Goal: Transaction & Acquisition: Purchase product/service

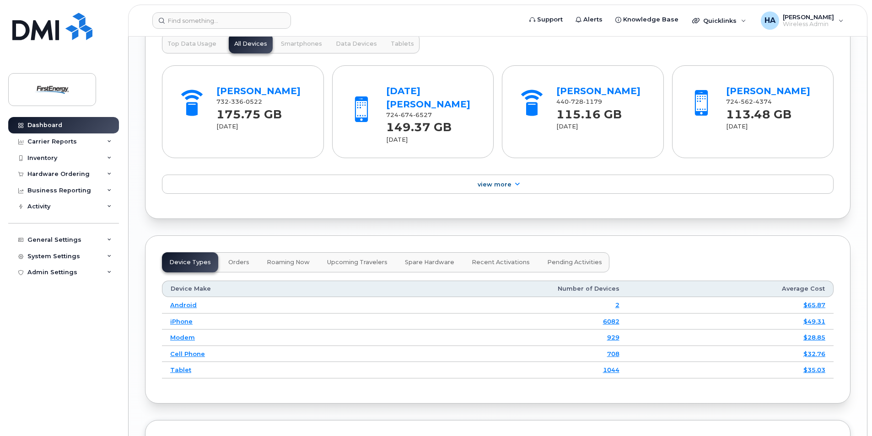
scroll to position [1189, 0]
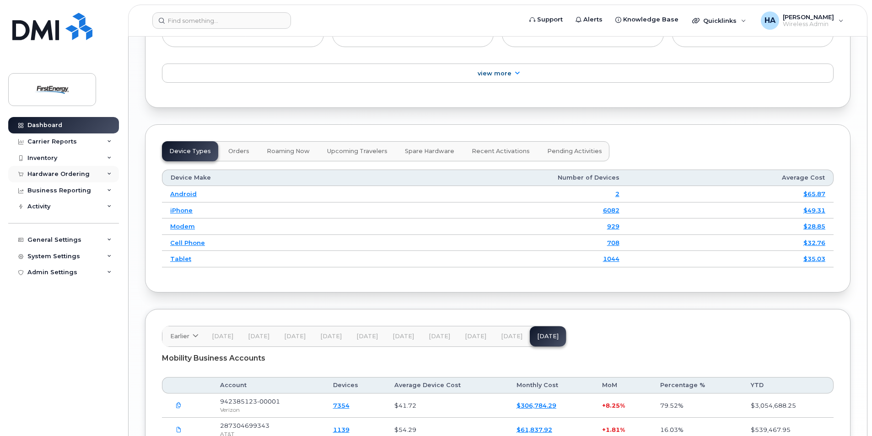
click at [73, 177] on div "Hardware Ordering" at bounding box center [58, 174] width 62 height 7
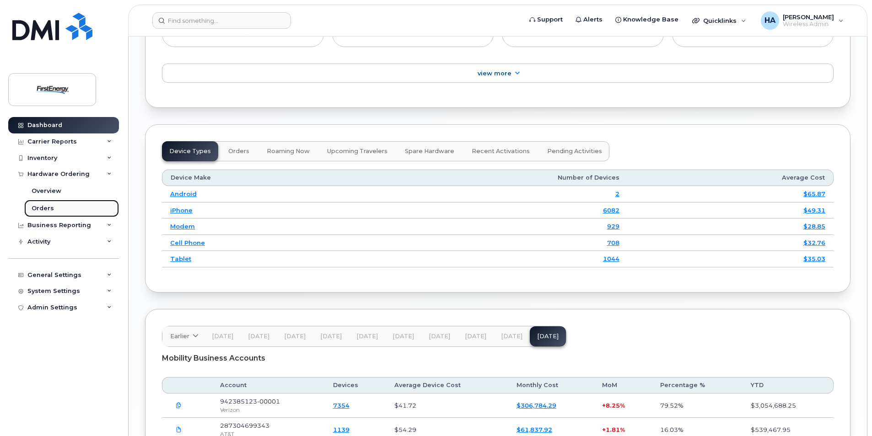
click at [48, 209] on div "Orders" at bounding box center [43, 208] width 22 height 8
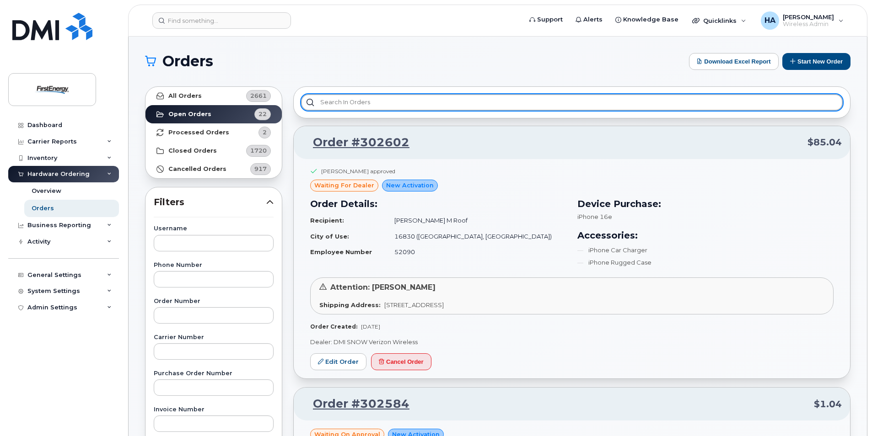
click at [403, 104] on input "text" at bounding box center [571, 102] width 541 height 16
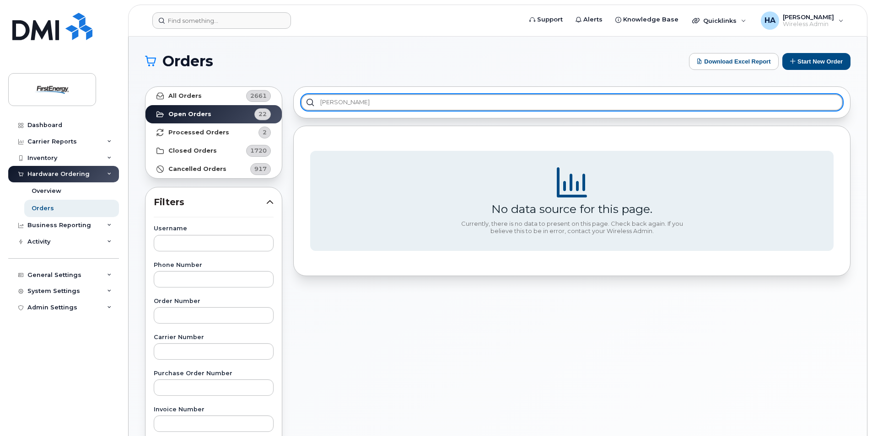
type input "hughes"
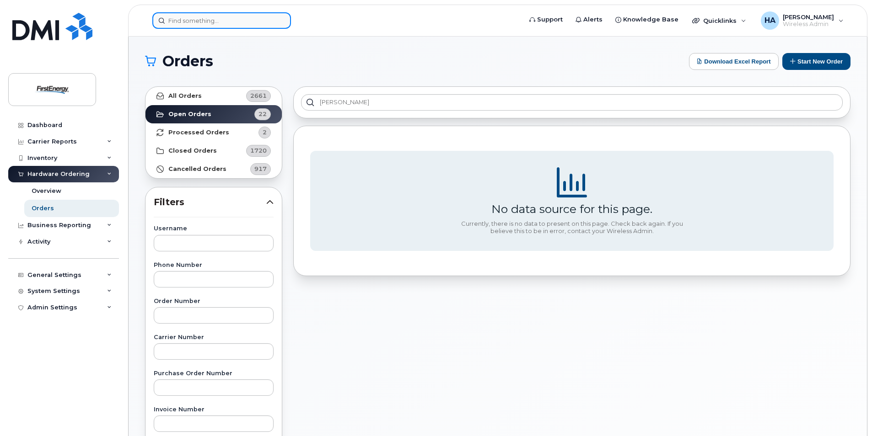
click at [194, 17] on input at bounding box center [221, 20] width 139 height 16
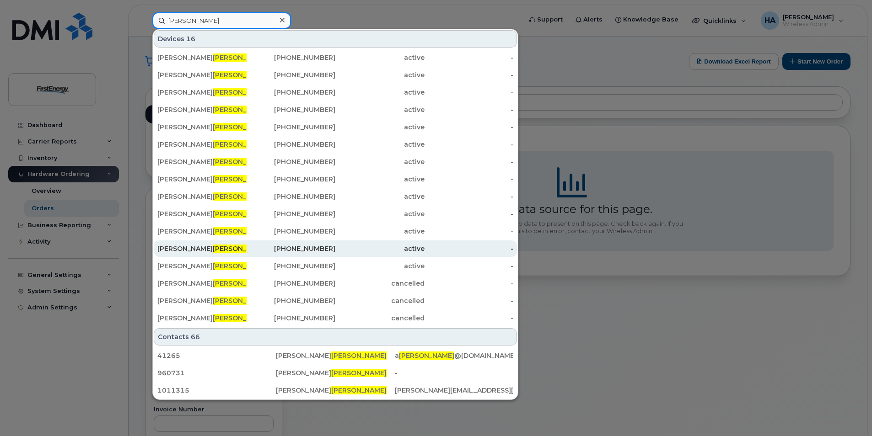
type input "hughes"
click at [213, 245] on span "HUGHES" at bounding box center [240, 249] width 55 height 8
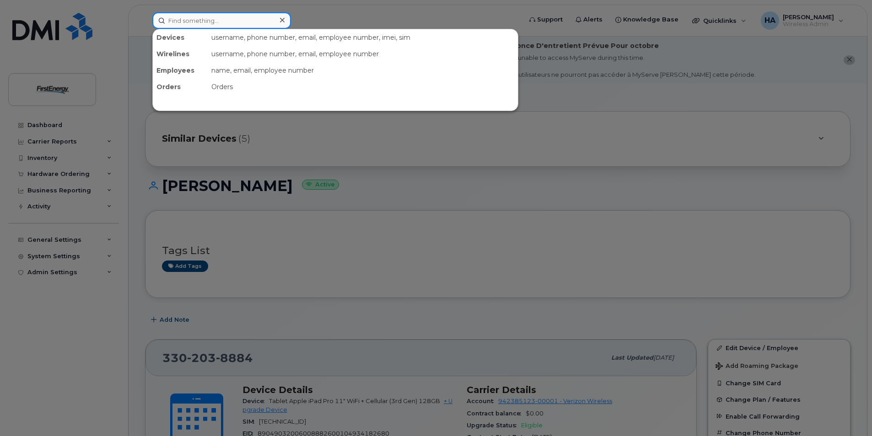
click at [199, 27] on input at bounding box center [221, 20] width 139 height 16
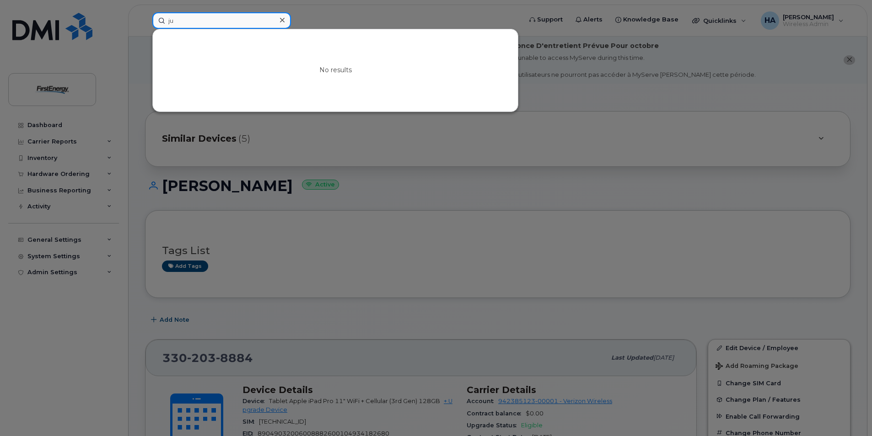
type input "j"
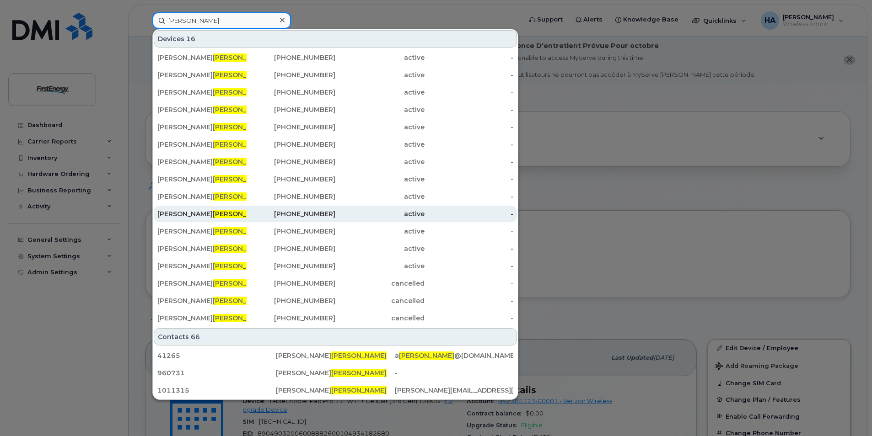
type input "hughes"
click at [188, 211] on div "AARON B HUGHES" at bounding box center [201, 213] width 89 height 9
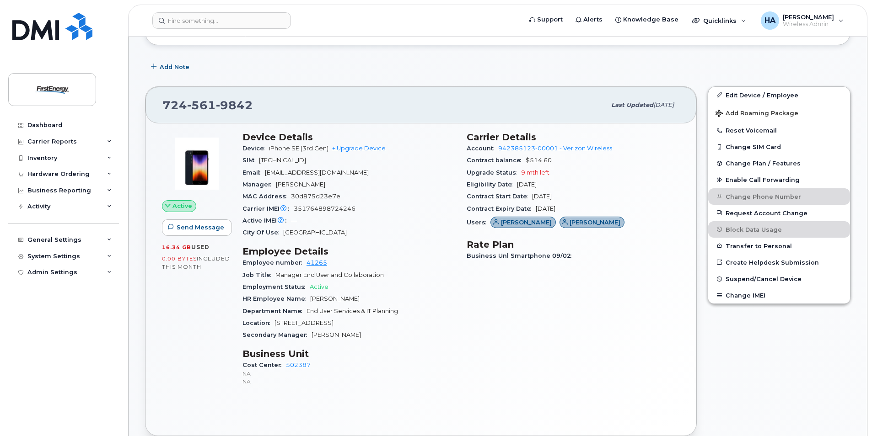
scroll to position [274, 0]
click at [360, 146] on link "+ Upgrade Device" at bounding box center [359, 148] width 54 height 7
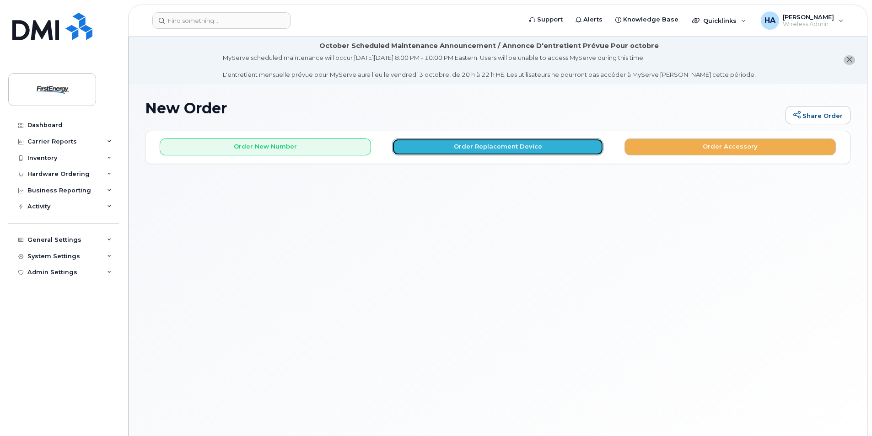
click at [484, 155] on button "Order Replacement Device" at bounding box center [497, 147] width 211 height 17
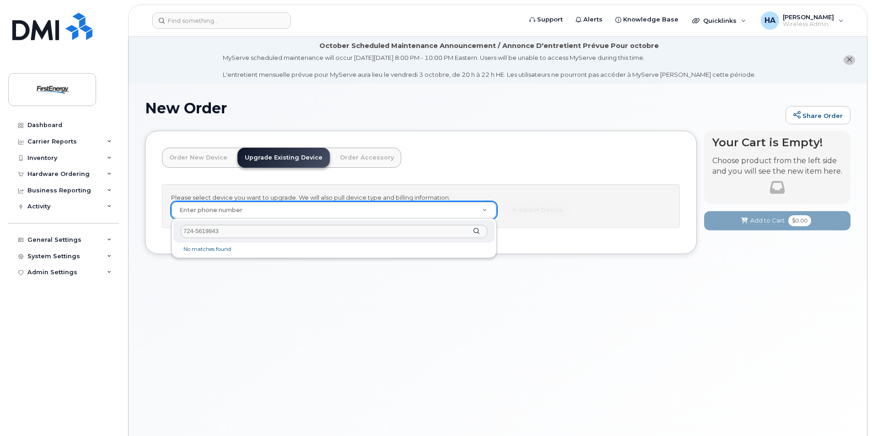
type input "724-561-9843"
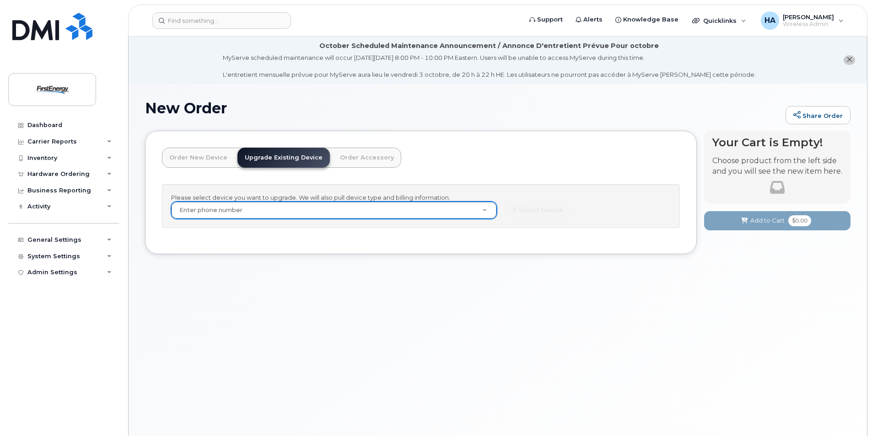
click at [197, 161] on link "Order New Device" at bounding box center [198, 158] width 73 height 20
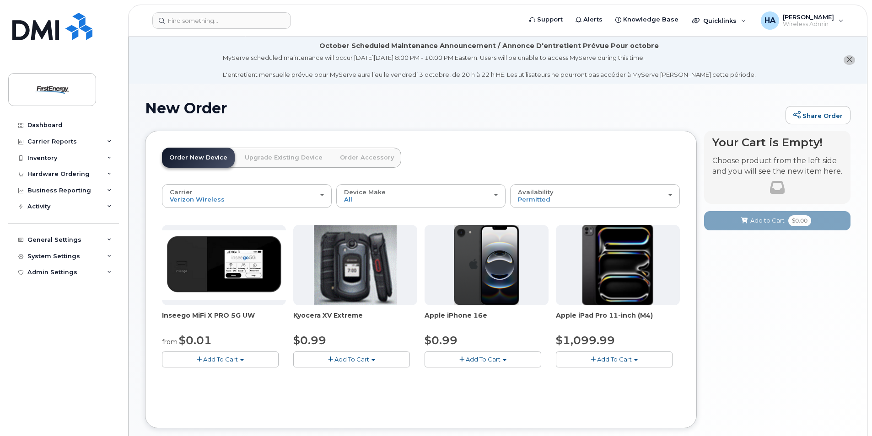
click at [268, 157] on link "Upgrade Existing Device" at bounding box center [283, 158] width 92 height 20
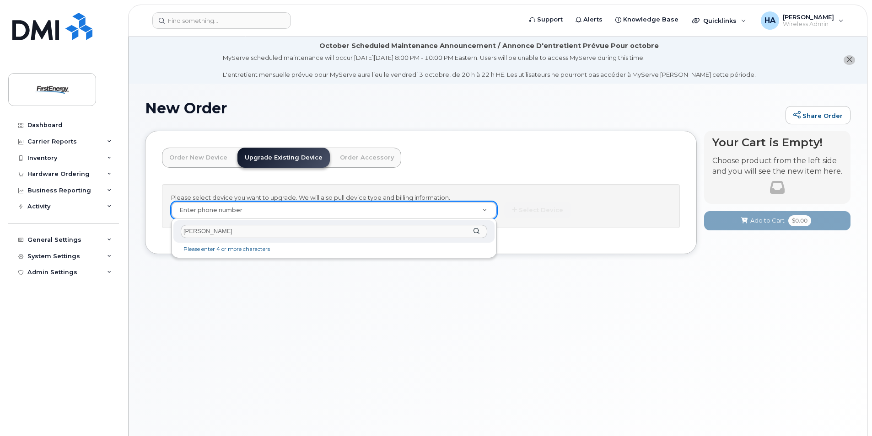
click at [476, 230] on div "hughes" at bounding box center [333, 231] width 321 height 22
click at [218, 249] on li "Please enter 4 or more characters" at bounding box center [333, 250] width 317 height 10
drag, startPoint x: 156, startPoint y: 237, endPoint x: 109, endPoint y: 237, distance: 46.6
click at [109, 237] on body "Support Alerts Knowledge Base Quicklinks Suspend / Cancel Device Change SIM Car…" at bounding box center [436, 244] width 872 height 488
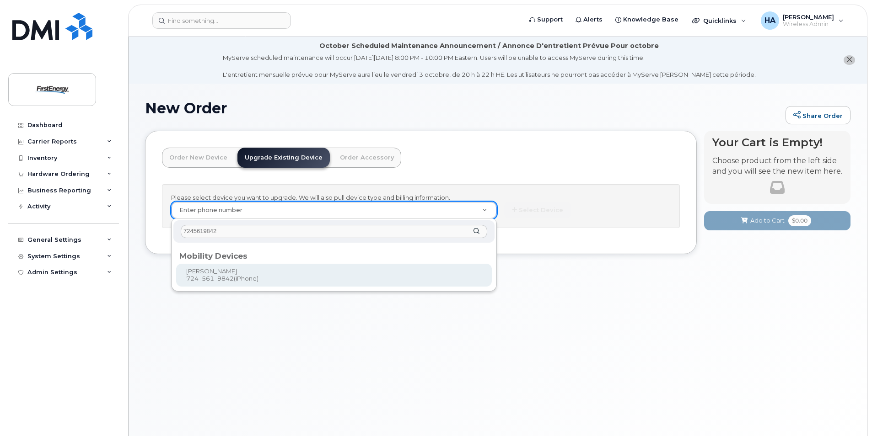
type input "7245619842"
type input "827404"
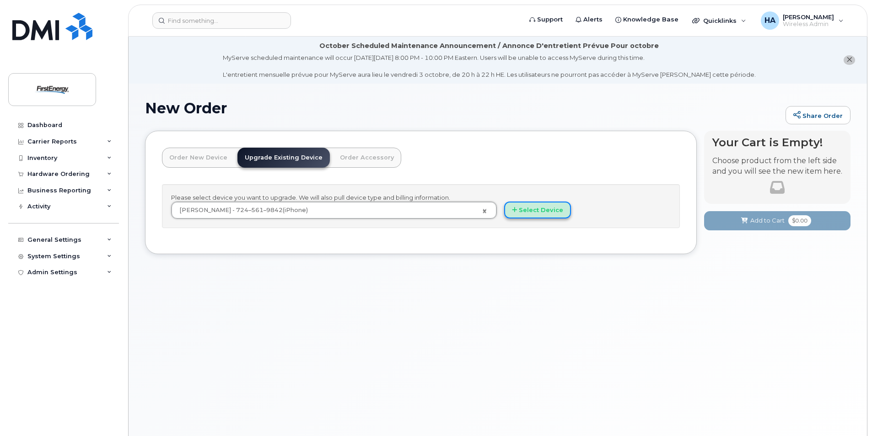
click at [513, 208] on icon "button" at bounding box center [514, 210] width 5 height 6
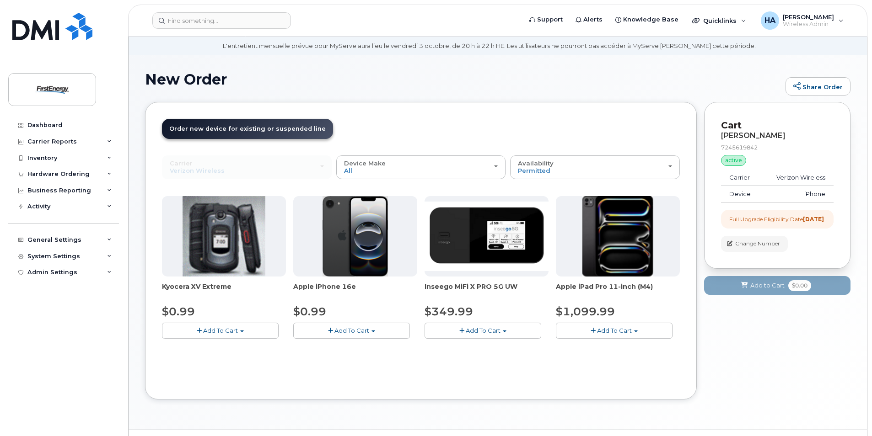
scroll to position [52, 0]
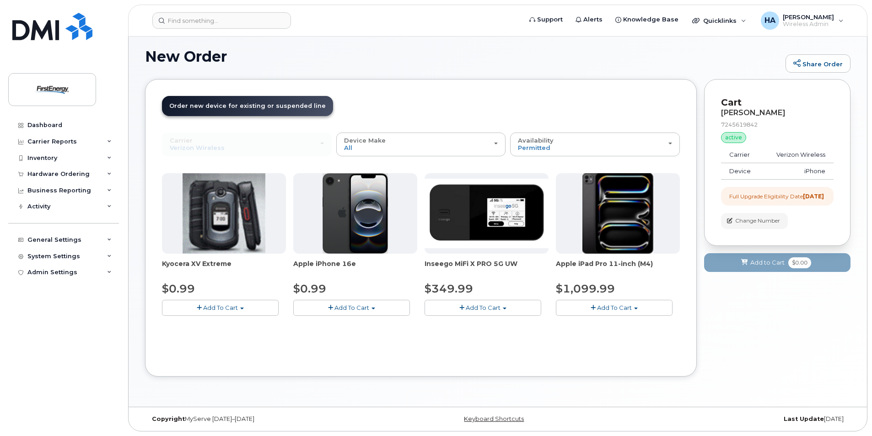
click at [339, 307] on span "Add To Cart" at bounding box center [351, 307] width 35 height 7
click at [380, 310] on button "Add To Cart" at bounding box center [351, 308] width 117 height 16
click at [349, 193] on img at bounding box center [355, 213] width 66 height 80
click at [348, 264] on span "Apple iPhone 16e" at bounding box center [355, 268] width 124 height 18
click at [321, 222] on div at bounding box center [355, 213] width 124 height 80
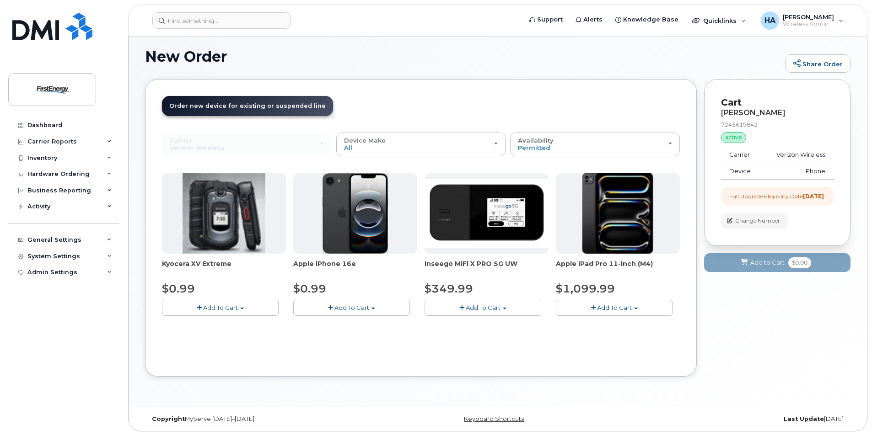
click at [372, 307] on button "Add To Cart" at bounding box center [351, 308] width 117 height 16
click at [353, 323] on link "$0.99 - 2 Year Upgrade" at bounding box center [339, 324] width 88 height 11
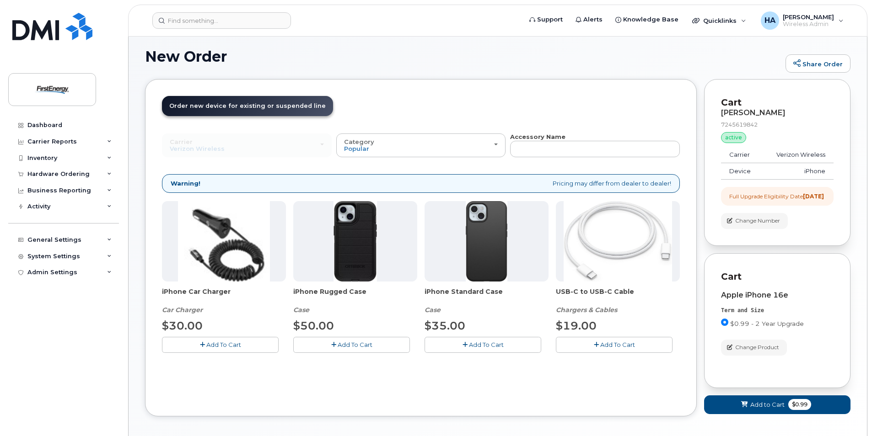
click at [358, 347] on span "Add To Cart" at bounding box center [354, 344] width 35 height 7
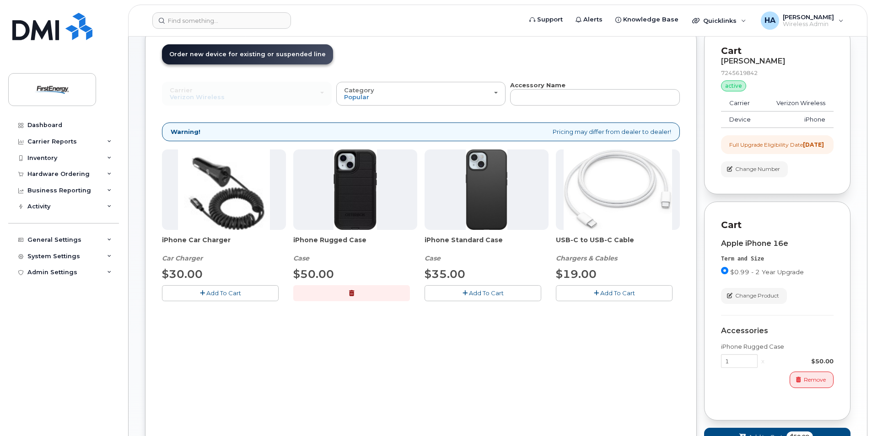
scroll to position [183, 0]
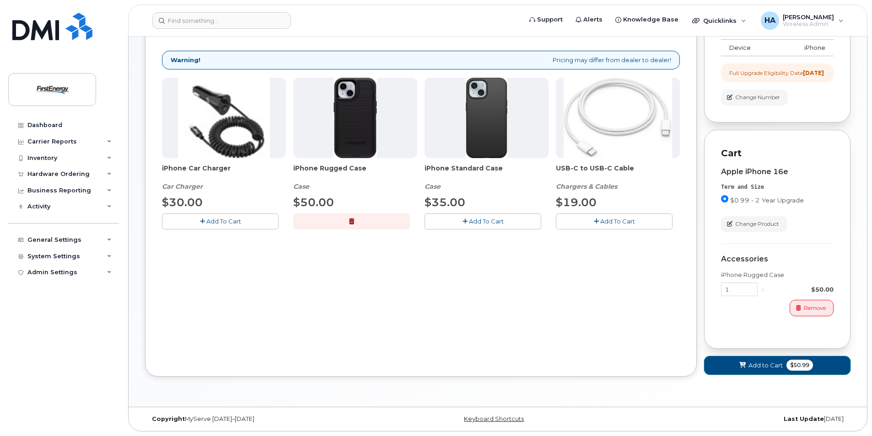
click at [758, 370] on button "Add to Cart $50.99" at bounding box center [777, 365] width 146 height 19
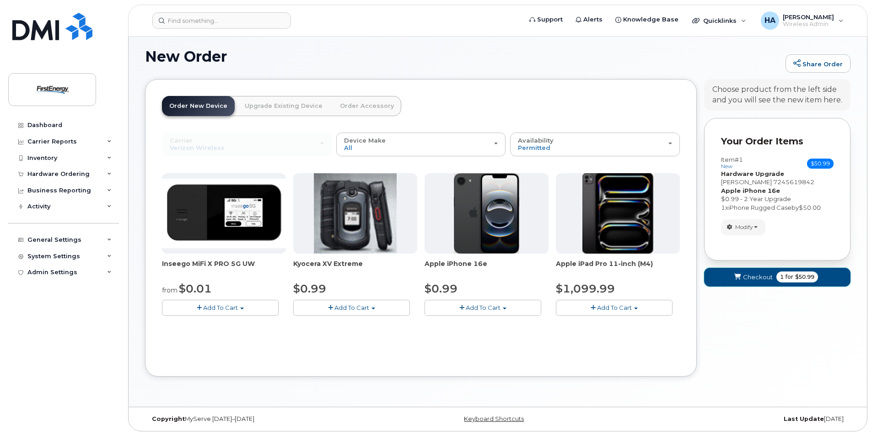
click at [750, 278] on span "Checkout" at bounding box center [758, 277] width 30 height 9
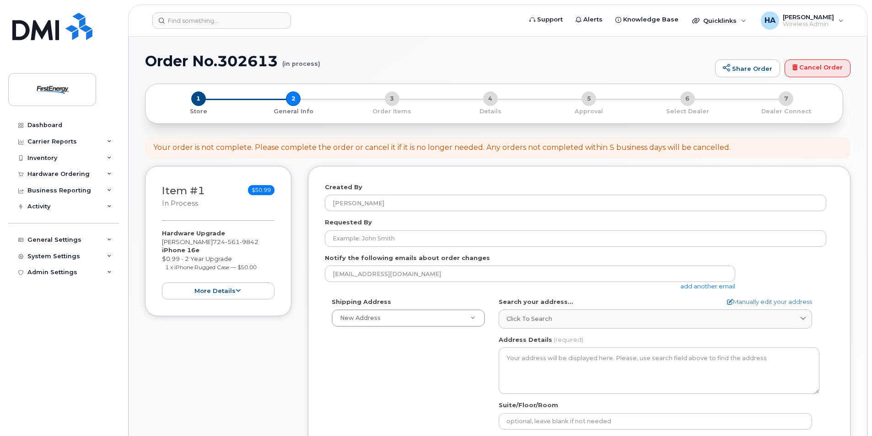
select select
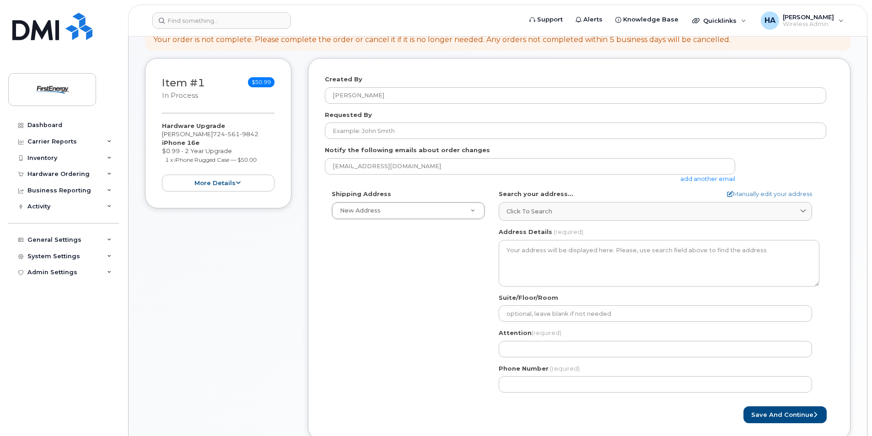
scroll to position [154, 0]
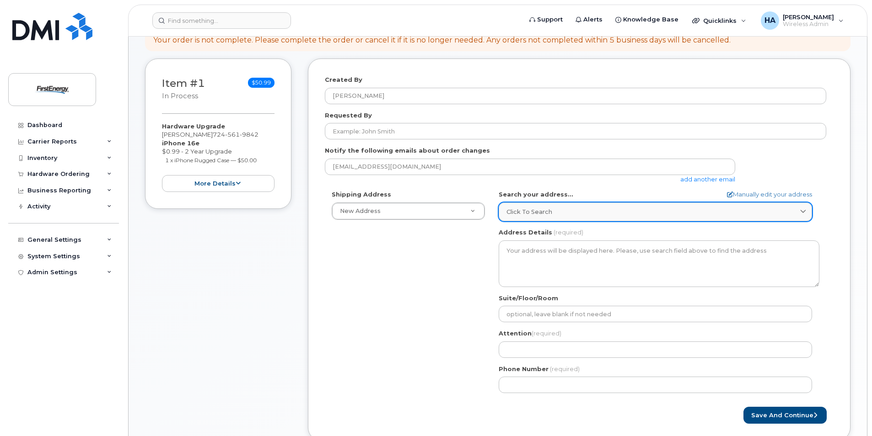
click at [556, 208] on div "Click to search" at bounding box center [655, 212] width 298 height 9
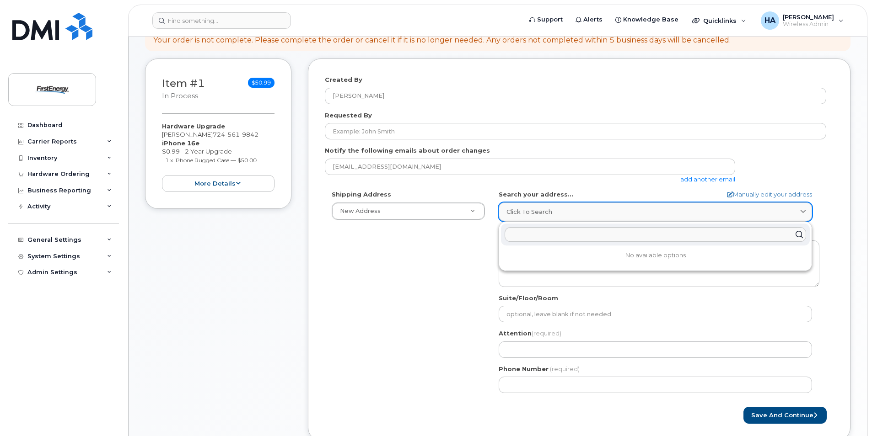
click at [556, 208] on div "Click to search" at bounding box center [655, 212] width 298 height 9
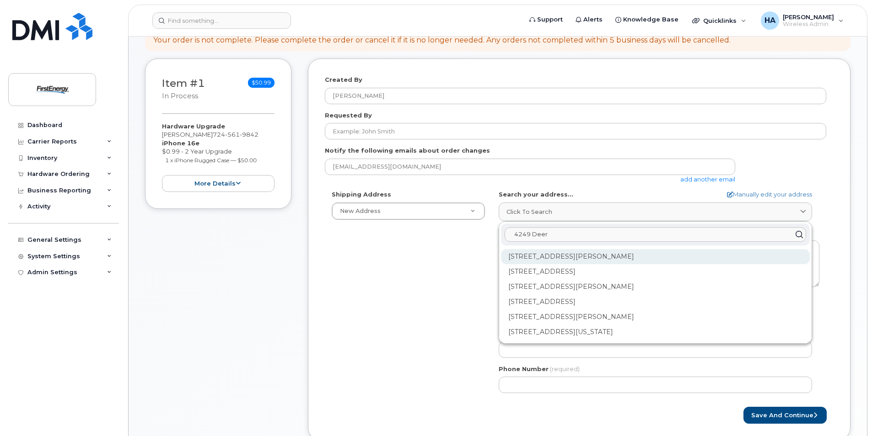
type input "4249 Deer"
click at [588, 256] on div "[STREET_ADDRESS][PERSON_NAME]" at bounding box center [655, 256] width 309 height 15
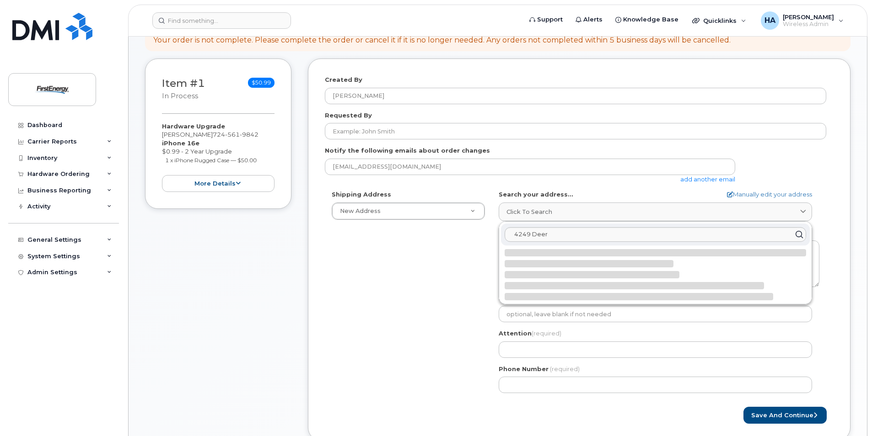
select select
type textarea "[STREET_ADDRESS][PERSON_NAME]"
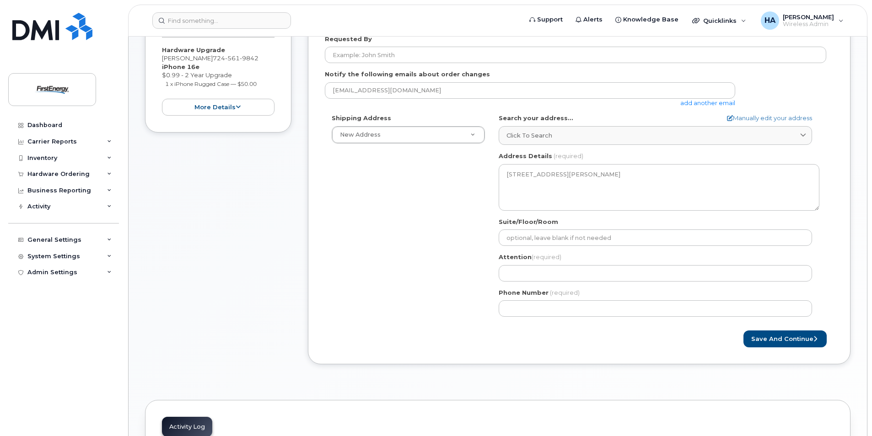
scroll to position [246, 0]
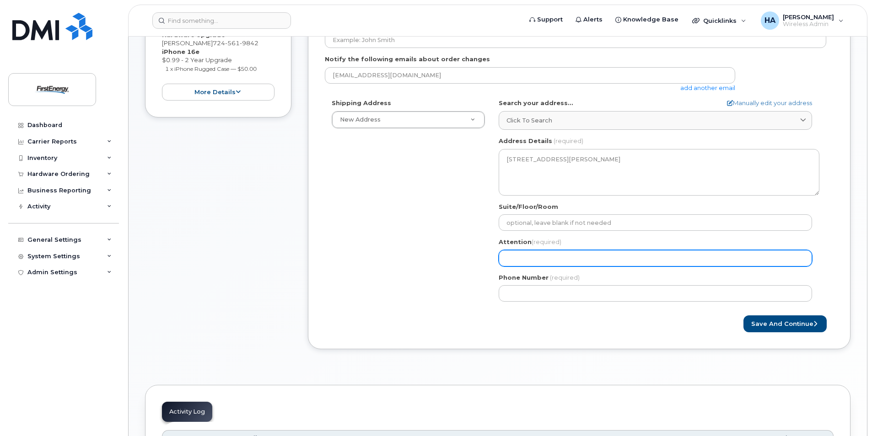
click at [551, 263] on input "Attention (required)" at bounding box center [654, 258] width 313 height 16
select select
type input "a"
select select
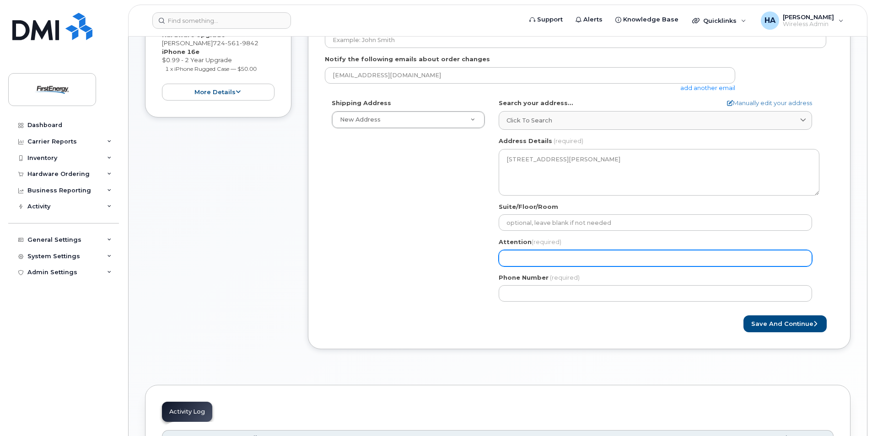
type input "A"
select select
type input "Aa"
select select
type input "Aar"
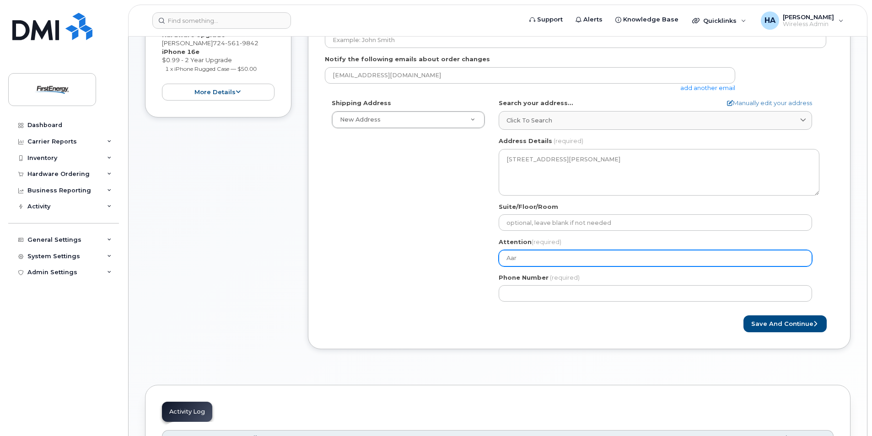
select select
type input "Aaro"
select select
type input "Aaron"
select select
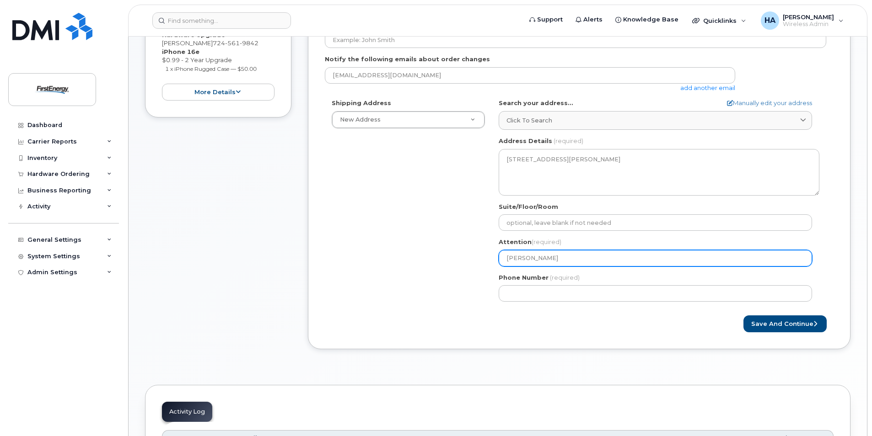
type input "Aaron H"
select select
type input "Aaron HU"
select select
type input "Aaron HUg"
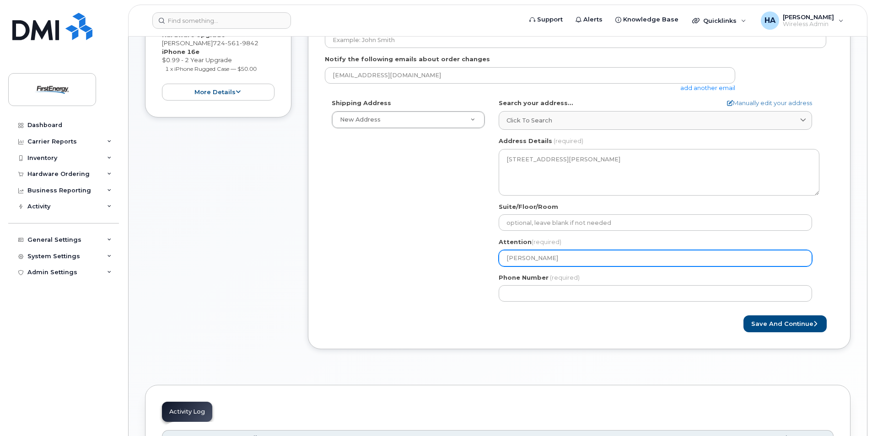
select select
type input "Aaron HUgh"
select select
type input "Aaron HUghe"
select select
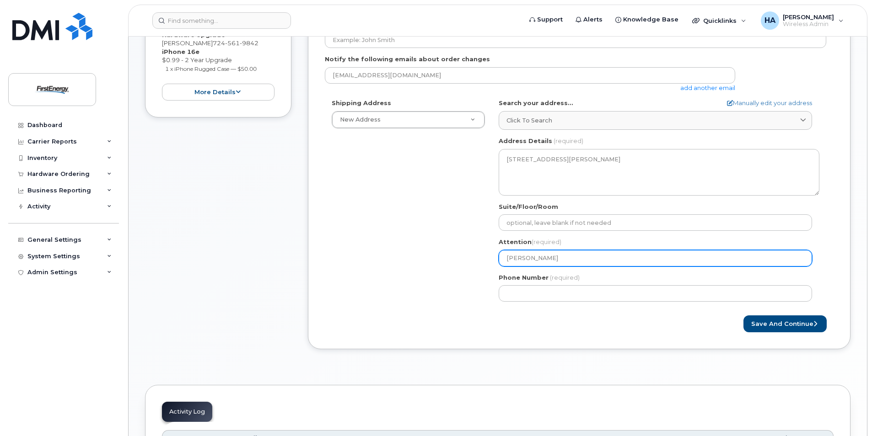
type input "Aaron HUgh"
select select
type input "Aaron HUg"
select select
type input "Aaron HU"
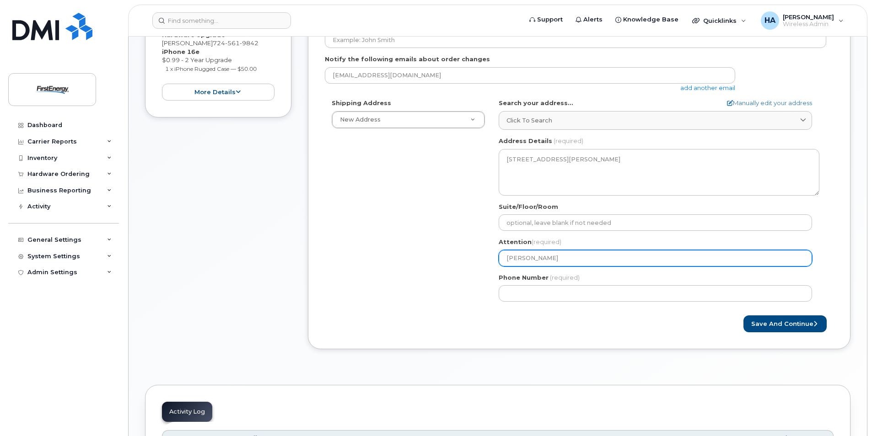
select select
type input "Aaron H"
select select
type input "Aaron Hu"
select select
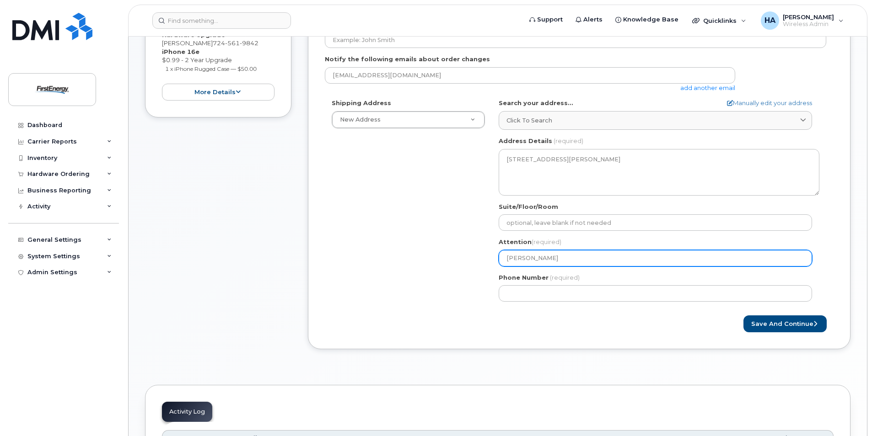
type input "Aaron Hug"
select select
type input "Aaron Hugh"
select select
type input "Aaron Hughe"
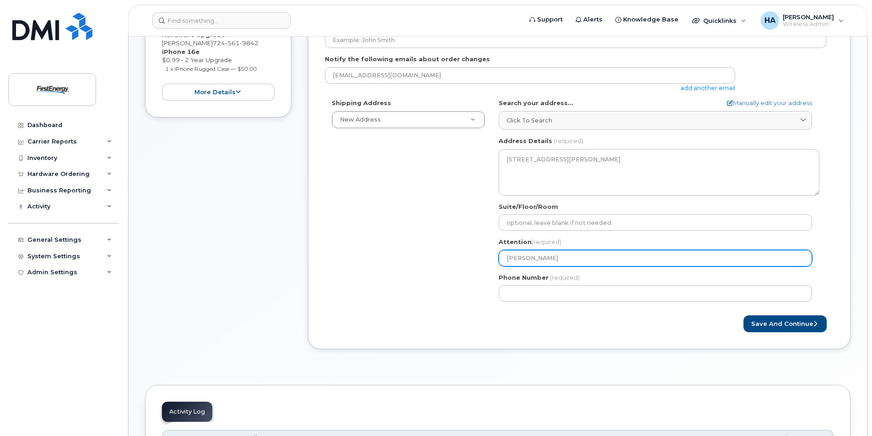
select select
type input "[PERSON_NAME]"
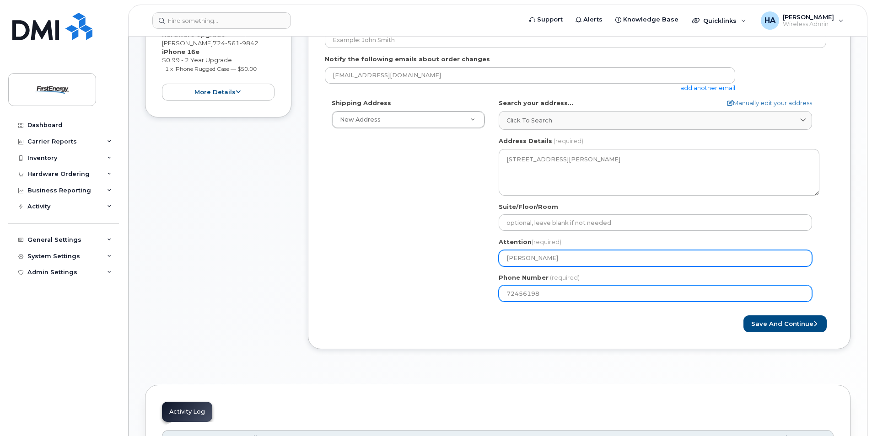
type input "724561984"
select select
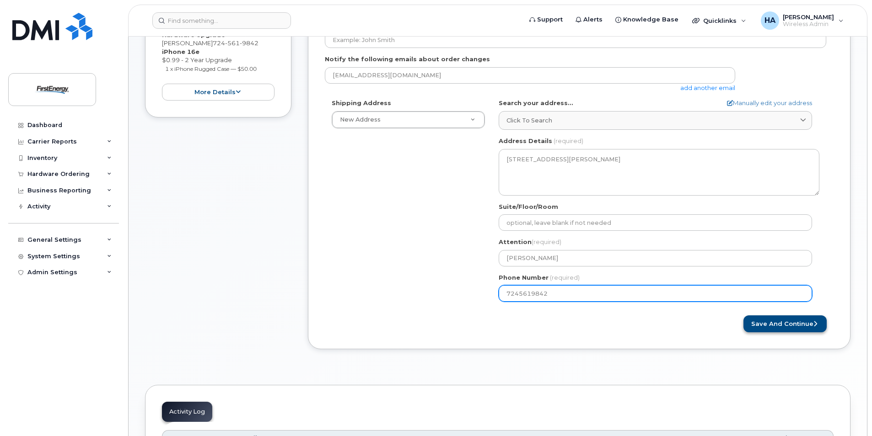
type input "7245619842"
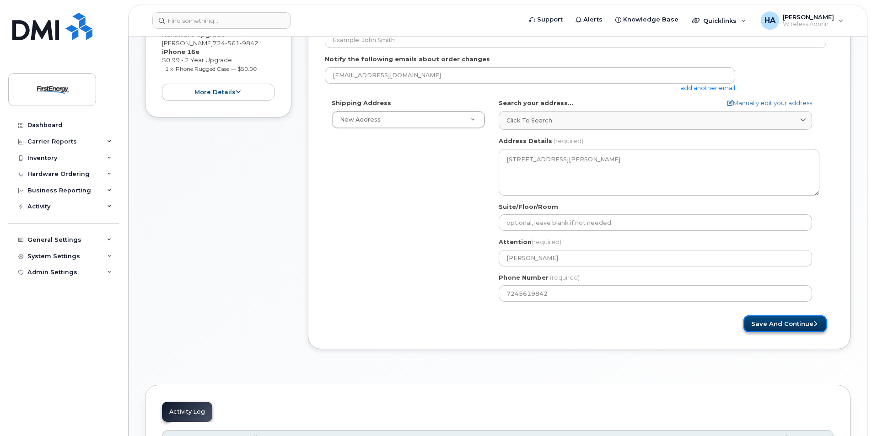
click at [822, 319] on button "Save and Continue" at bounding box center [784, 324] width 83 height 17
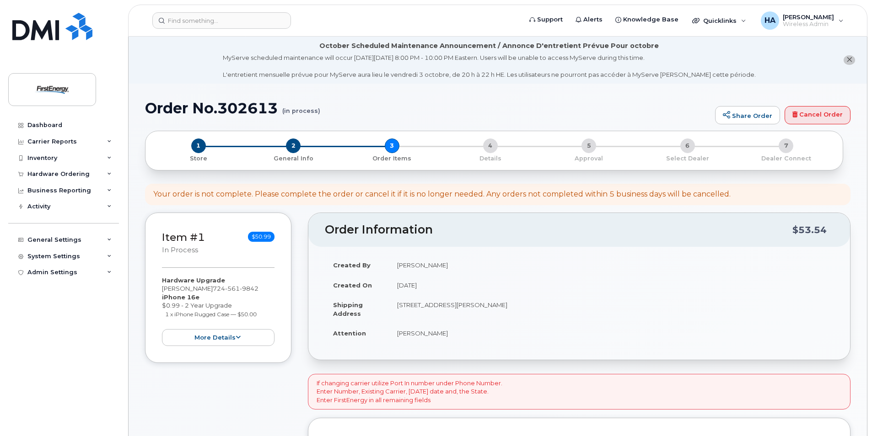
click at [532, 107] on h1 "Order No.302613 (in process)" at bounding box center [427, 108] width 565 height 16
click at [847, 59] on icon "close notification" at bounding box center [849, 60] width 6 height 6
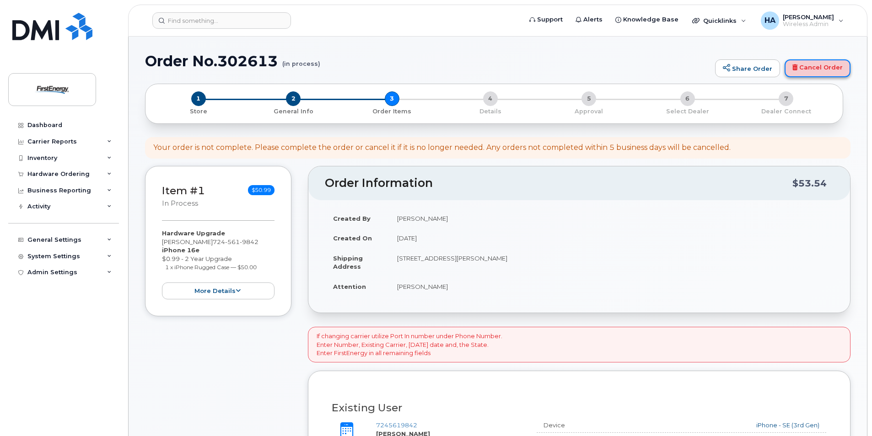
click at [803, 64] on link "Cancel Order" at bounding box center [817, 68] width 66 height 18
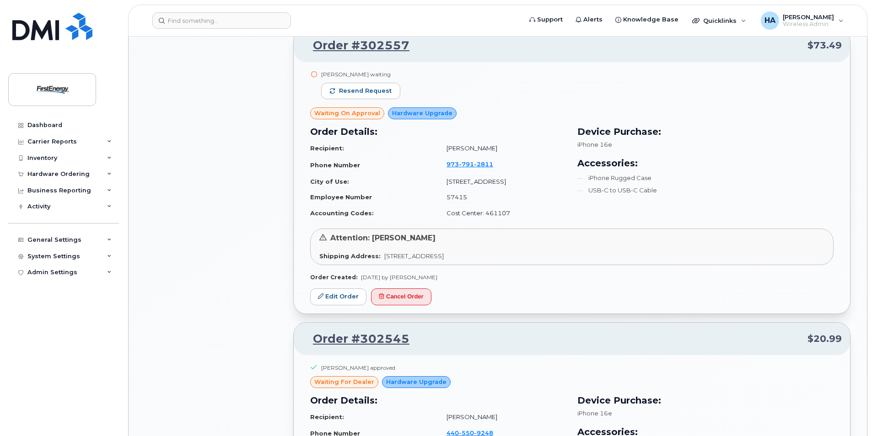
scroll to position [823, 0]
